Goal: Task Accomplishment & Management: Manage account settings

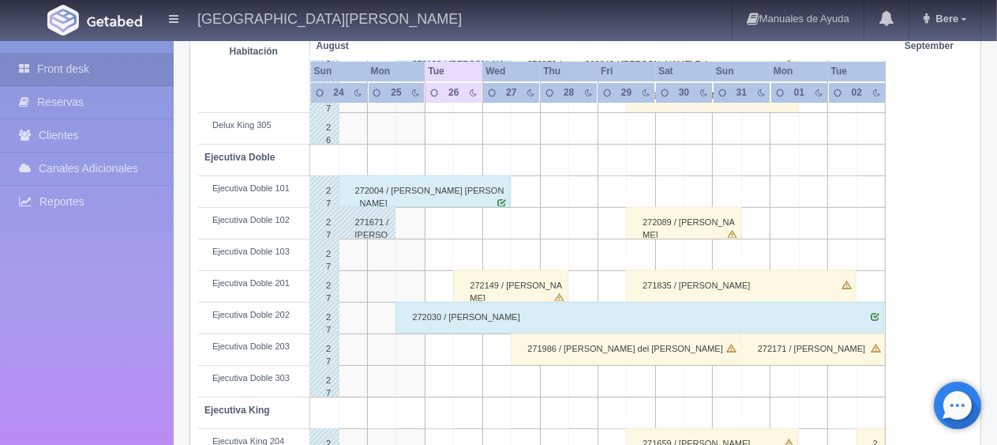
scroll to position [474, 0]
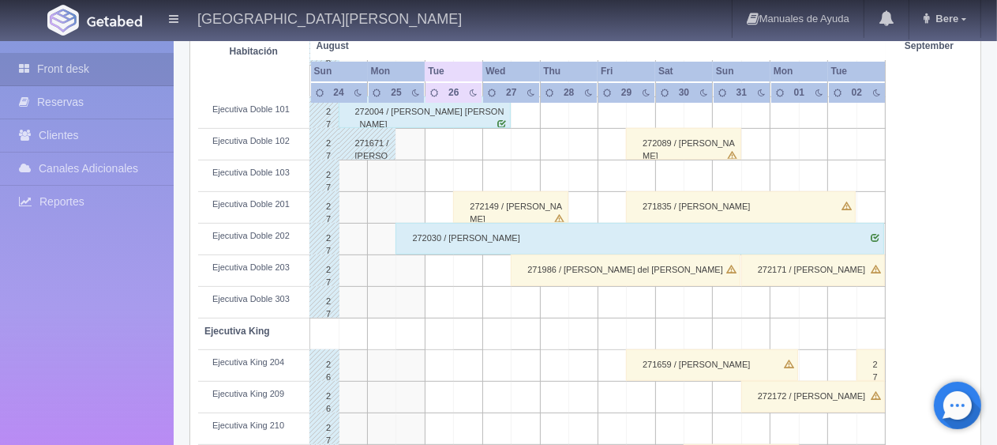
click at [820, 268] on div "272171 / [PERSON_NAME]" at bounding box center [814, 270] width 144 height 32
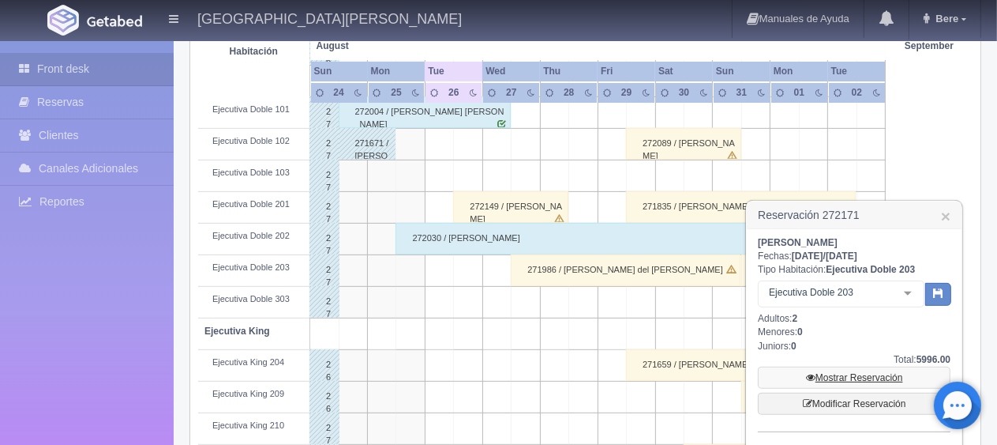
click at [831, 370] on link "Mostrar Reservación" at bounding box center [854, 377] width 193 height 22
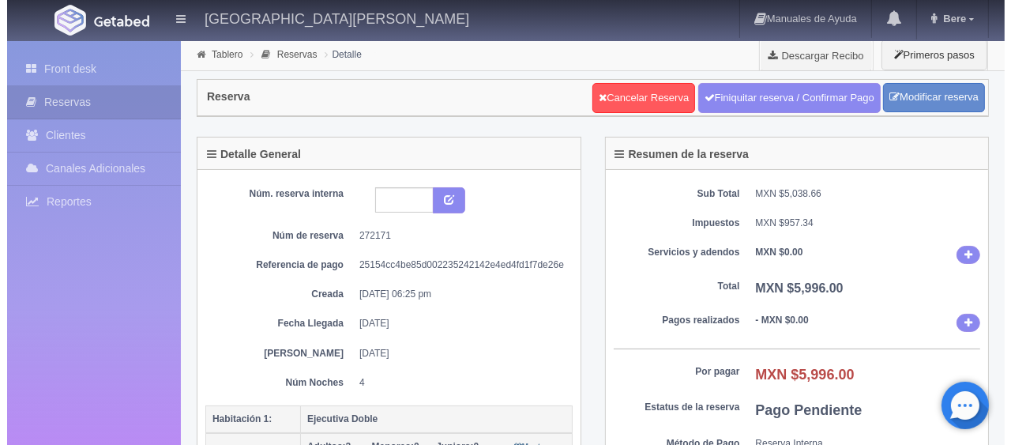
scroll to position [237, 0]
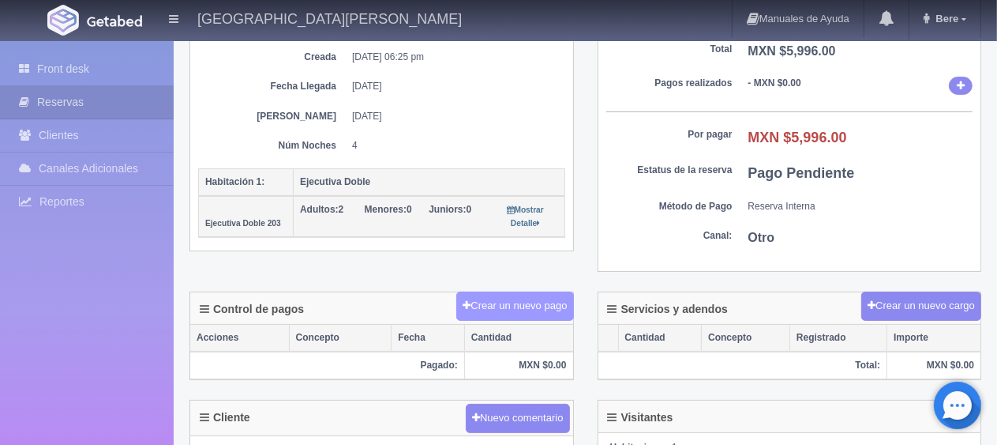
click at [526, 307] on button "Crear un nuevo pago" at bounding box center [514, 305] width 117 height 29
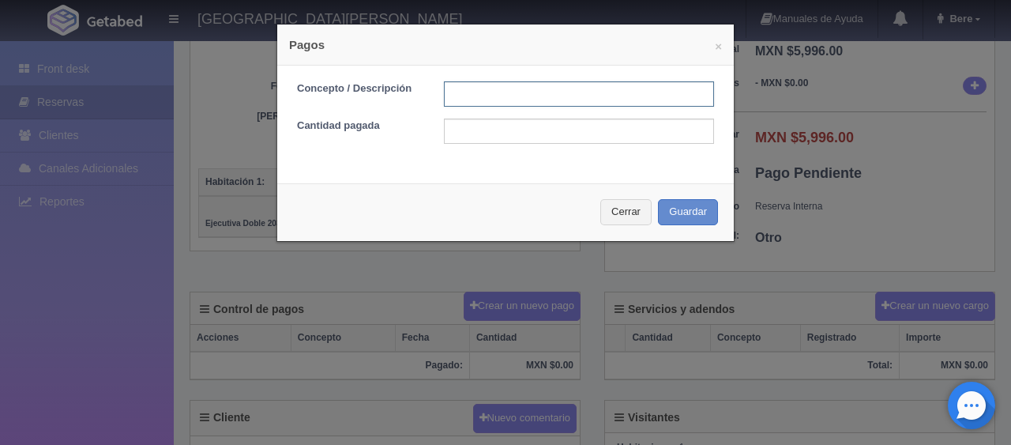
click at [512, 106] on input "text" at bounding box center [579, 93] width 270 height 25
type input "transferencia [DATE]"
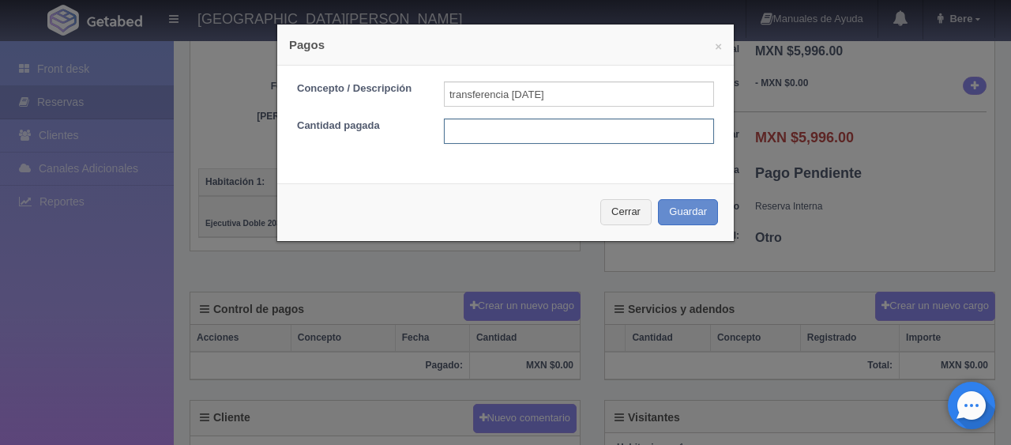
click at [471, 137] on input "text" at bounding box center [579, 130] width 270 height 25
type input "3000"
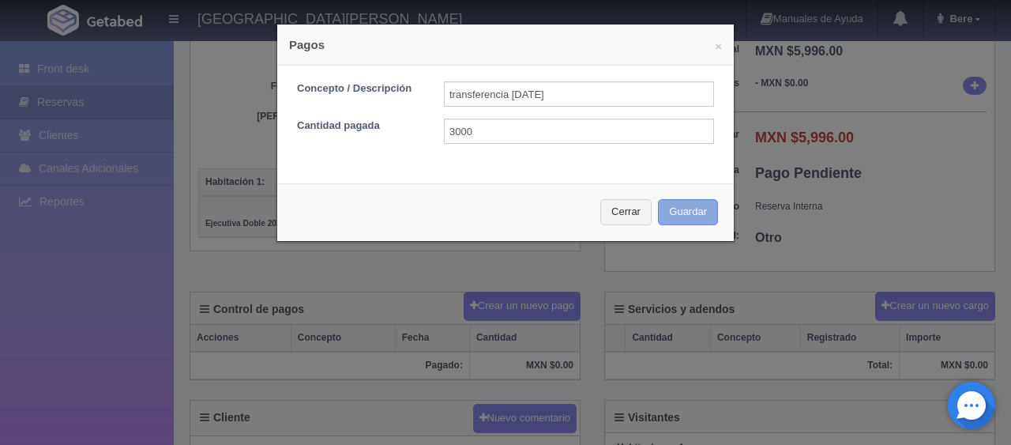
click at [681, 222] on button "Guardar" at bounding box center [688, 212] width 60 height 26
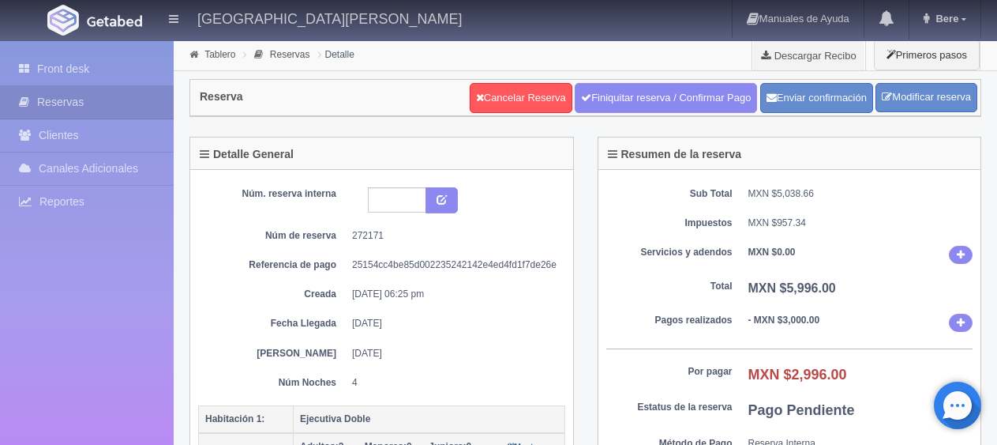
scroll to position [237, 0]
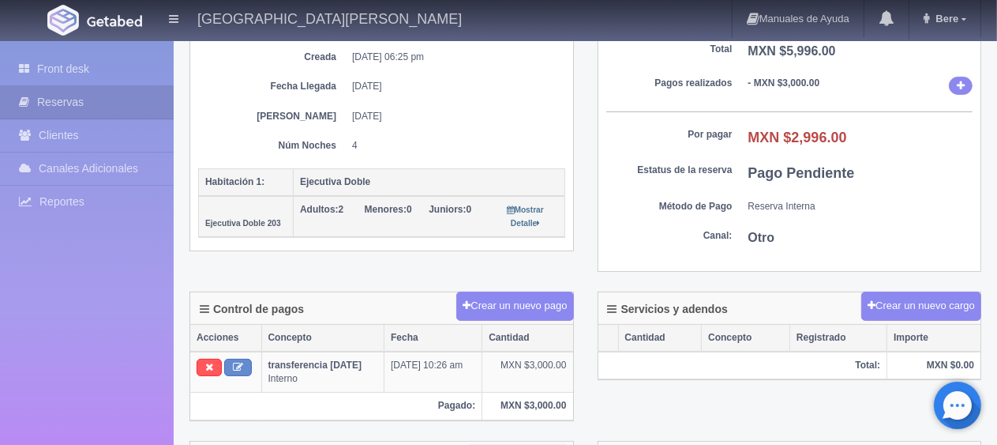
click at [72, 69] on link "Front desk" at bounding box center [87, 69] width 174 height 32
